Goal: Ask a question

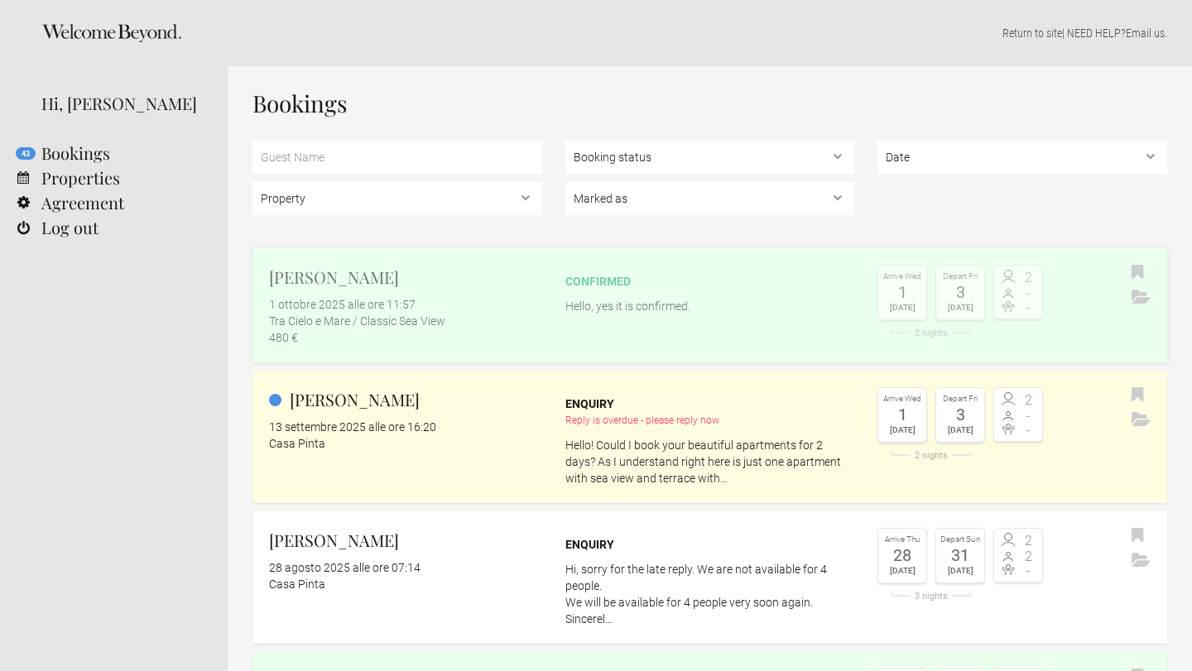
click at [526, 310] on div "1 ottobre 2025 alle ore 11:57" at bounding box center [405, 304] width 273 height 17
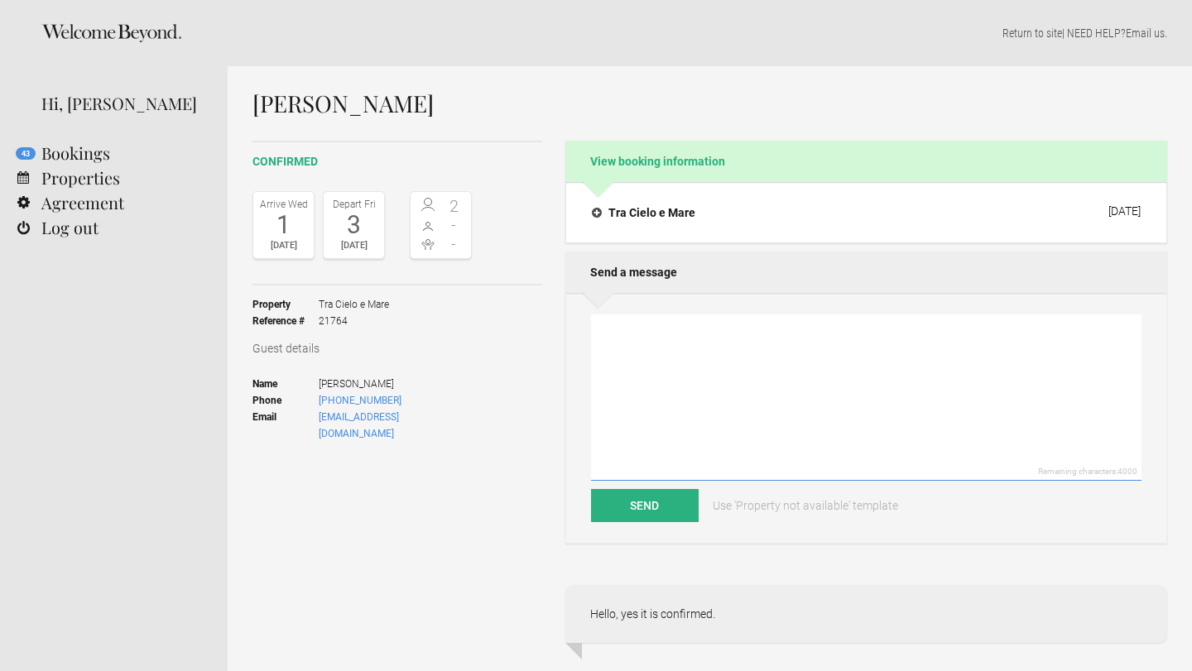
click at [657, 358] on textarea at bounding box center [866, 398] width 550 height 166
type textarea "Dear Philippa, I can al"
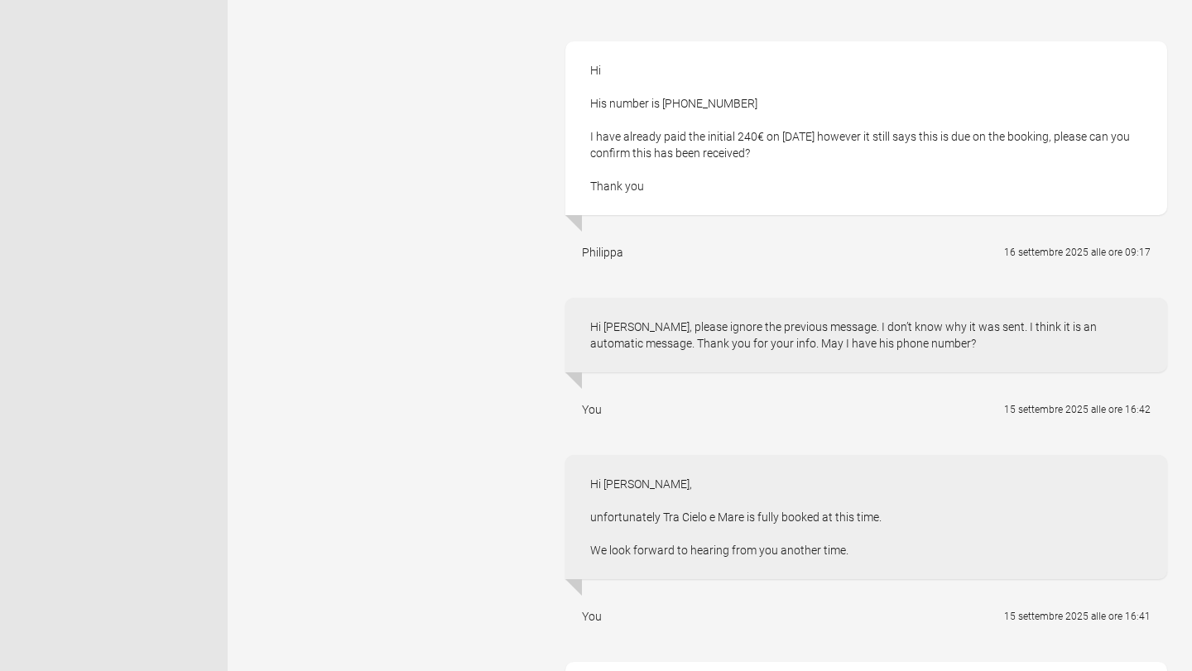
scroll to position [565, 0]
